Goal: Task Accomplishment & Management: Manage account settings

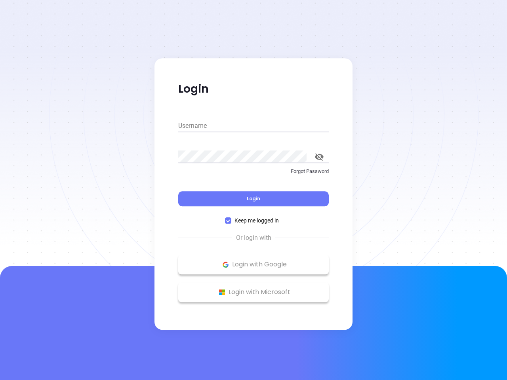
click at [254, 190] on div "Login" at bounding box center [253, 194] width 151 height 25
click at [254, 126] on input "Username" at bounding box center [253, 126] width 151 height 13
click at [319, 157] on icon "toggle password visibility" at bounding box center [319, 157] width 9 height 8
click at [254, 199] on span "Login" at bounding box center [253, 198] width 13 height 7
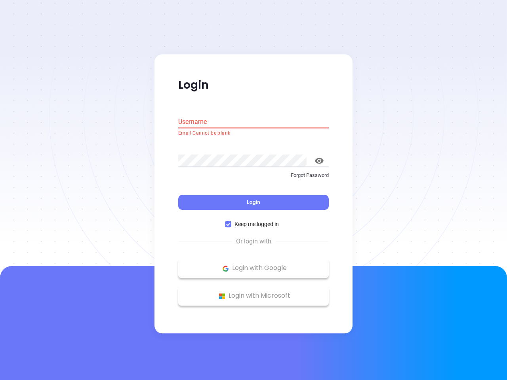
click at [254, 221] on span "Keep me logged in" at bounding box center [256, 224] width 51 height 9
click at [231, 222] on input "Keep me logged in" at bounding box center [228, 225] width 6 height 6
checkbox input "false"
click at [254, 265] on p "Login with Google" at bounding box center [253, 269] width 143 height 12
click at [254, 293] on p "Login with Microsoft" at bounding box center [253, 297] width 143 height 12
